Goal: Task Accomplishment & Management: Use online tool/utility

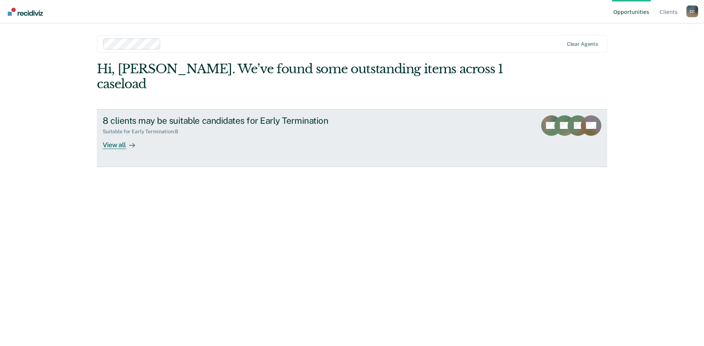
click at [117, 135] on div "View all" at bounding box center [123, 142] width 41 height 14
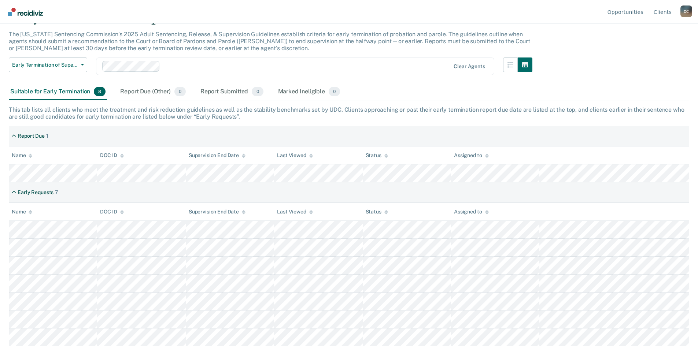
scroll to position [41, 0]
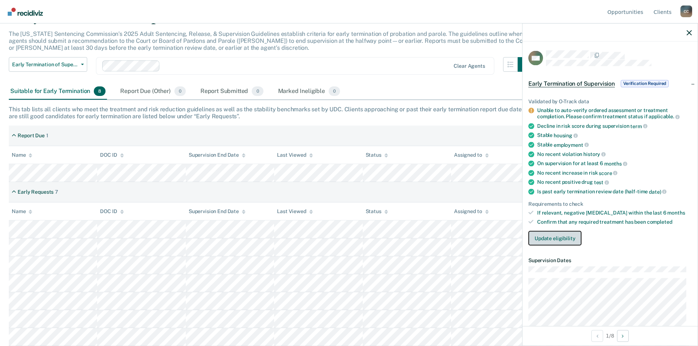
click at [560, 241] on button "Update eligibility" at bounding box center [555, 238] width 53 height 15
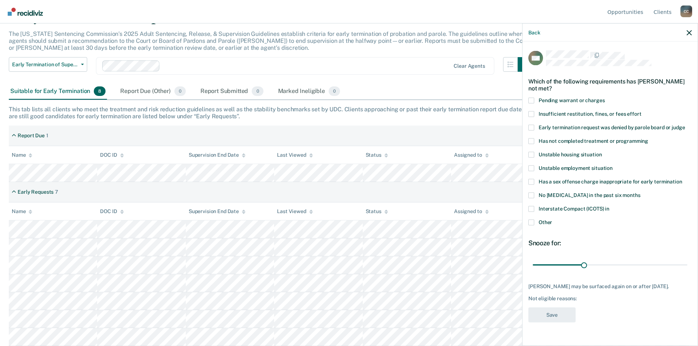
click at [533, 139] on span at bounding box center [532, 141] width 6 height 6
click at [648, 138] on input "Has not completed treatment or programming" at bounding box center [648, 138] width 0 height 0
click at [545, 315] on button "Save" at bounding box center [552, 315] width 47 height 15
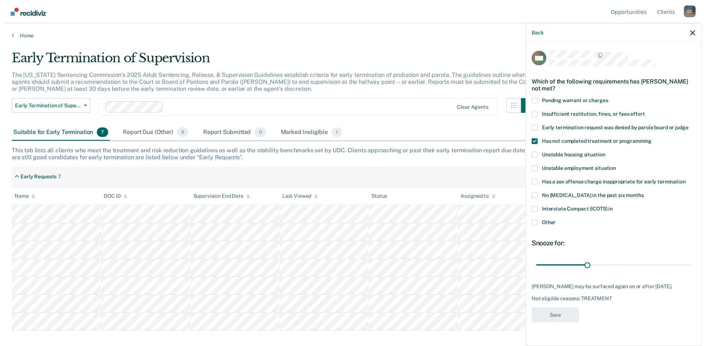
scroll to position [0, 0]
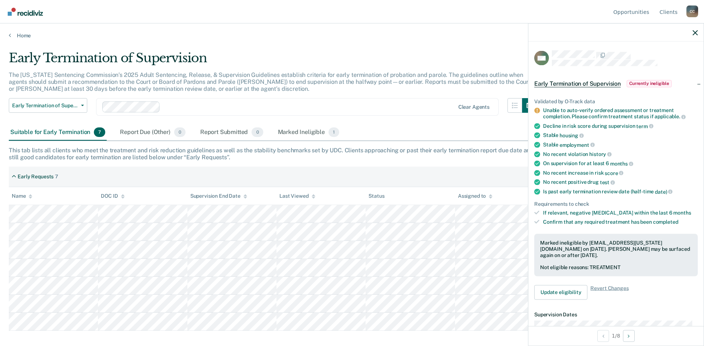
click at [596, 82] on span "Early Termination of Supervision" at bounding box center [577, 83] width 87 height 7
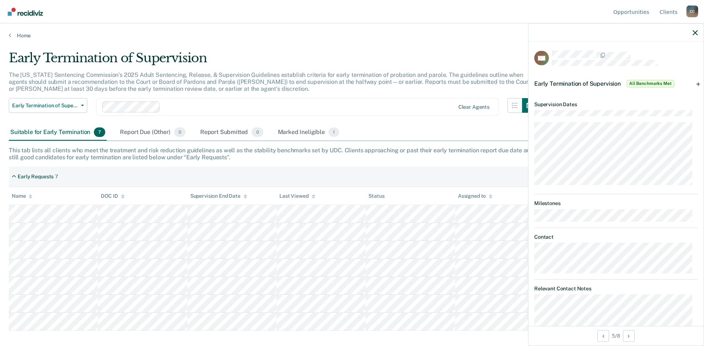
click at [651, 82] on span "All Benchmarks Met" at bounding box center [650, 83] width 48 height 7
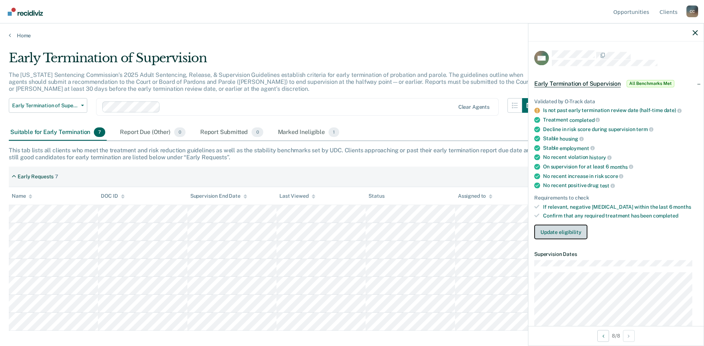
click at [568, 231] on button "Update eligibility" at bounding box center [560, 232] width 53 height 15
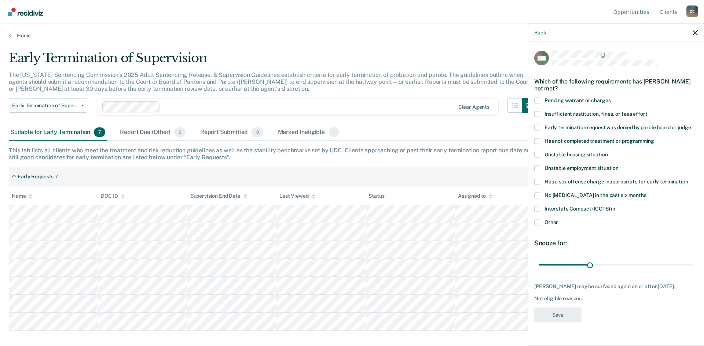
click at [537, 220] on span at bounding box center [537, 223] width 6 height 6
click at [558, 220] on input "Other" at bounding box center [558, 220] width 0 height 0
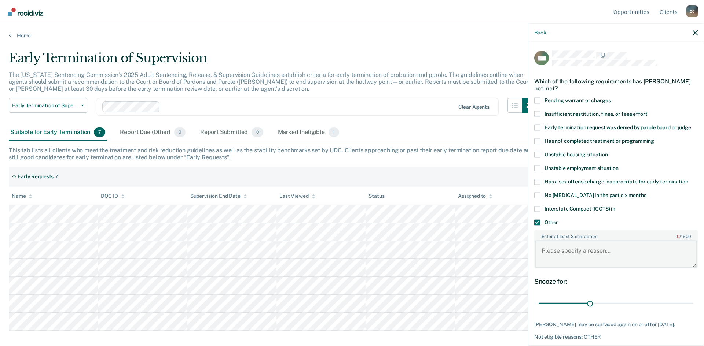
click at [573, 248] on textarea "Enter at least 3 characters 0 / 1600" at bounding box center [616, 254] width 162 height 27
type textarea "Needs exit polygraph."
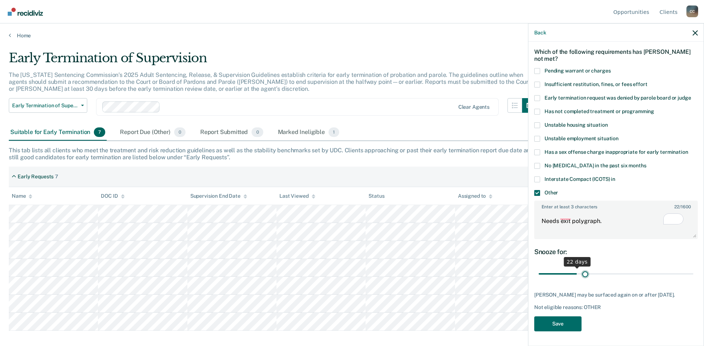
scroll to position [41, 0]
type input "30"
click at [588, 268] on input "range" at bounding box center [615, 274] width 155 height 13
click at [555, 318] on button "Save" at bounding box center [557, 323] width 47 height 15
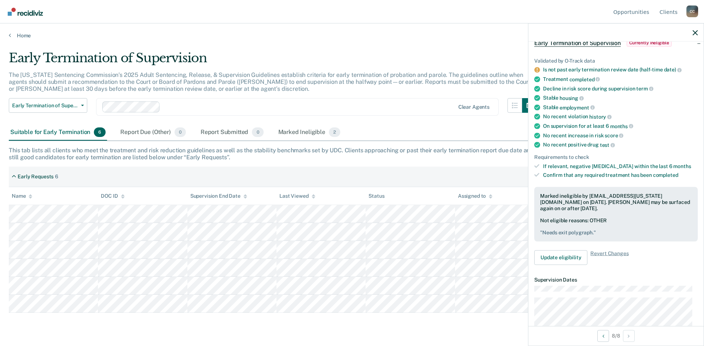
scroll to position [55, 0]
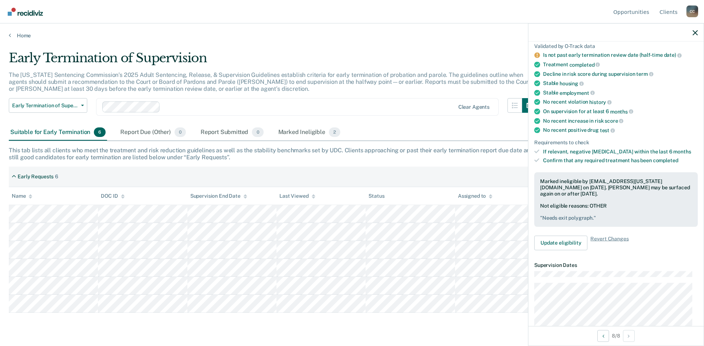
click at [146, 337] on main "Early Termination of Supervision The [US_STATE] Sentencing Commission’s 2025 Ad…" at bounding box center [352, 191] width 704 height 305
